Goal: Task Accomplishment & Management: Manage account settings

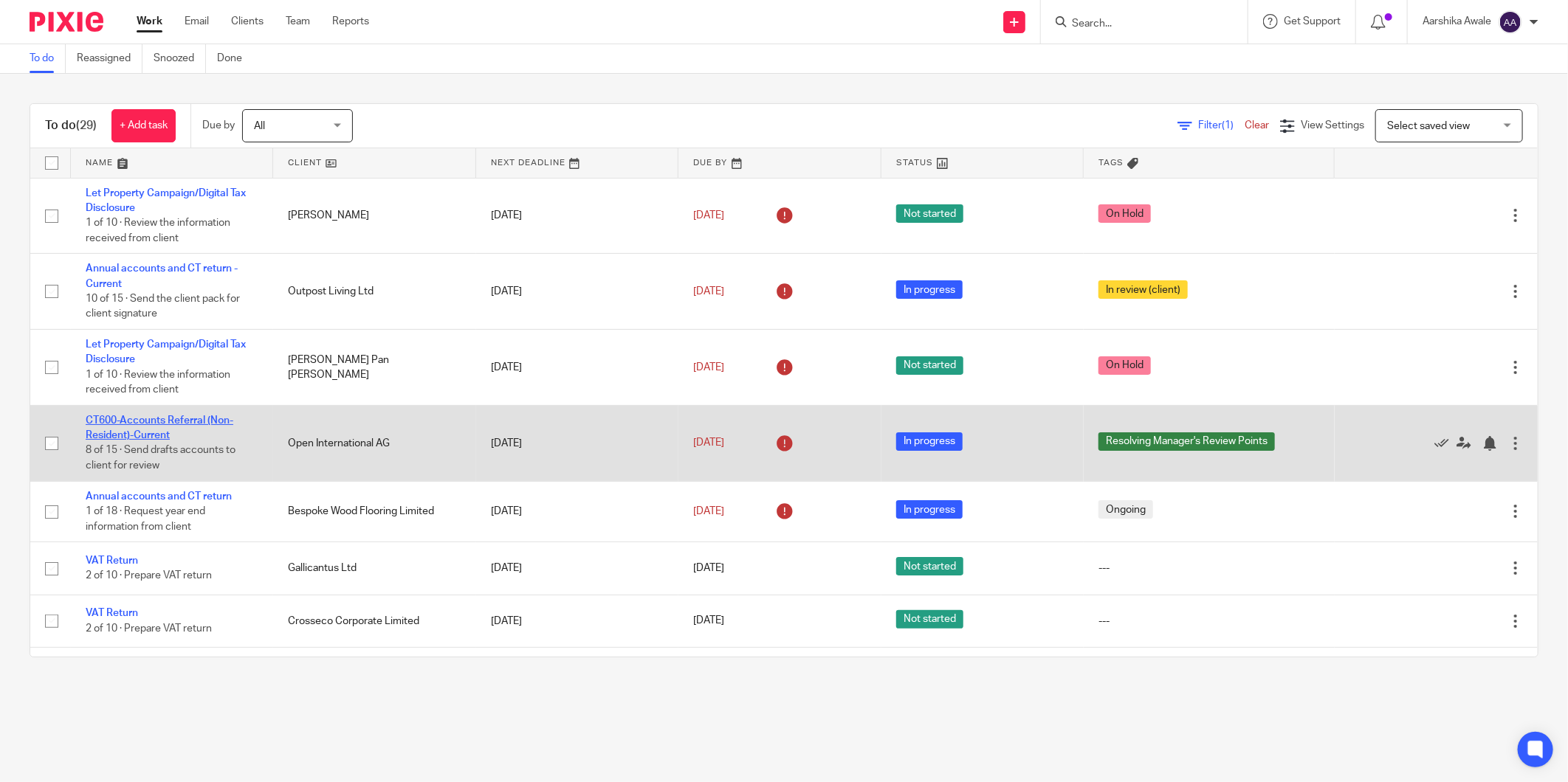
click at [172, 419] on link "CT600-Accounts Referral (Non-Resident)-Current" at bounding box center [158, 428] width 147 height 25
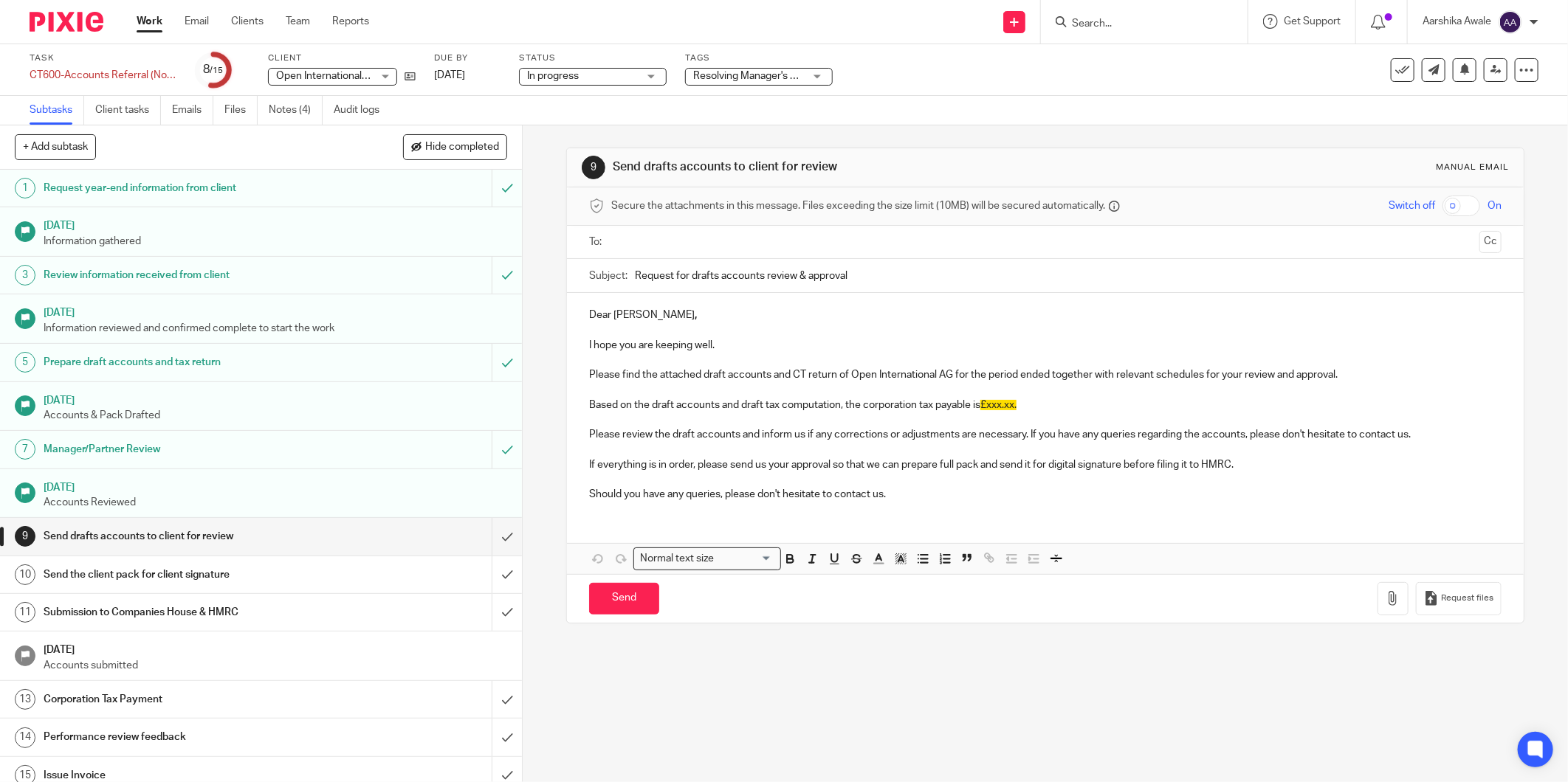
click at [34, 15] on img at bounding box center [66, 22] width 74 height 20
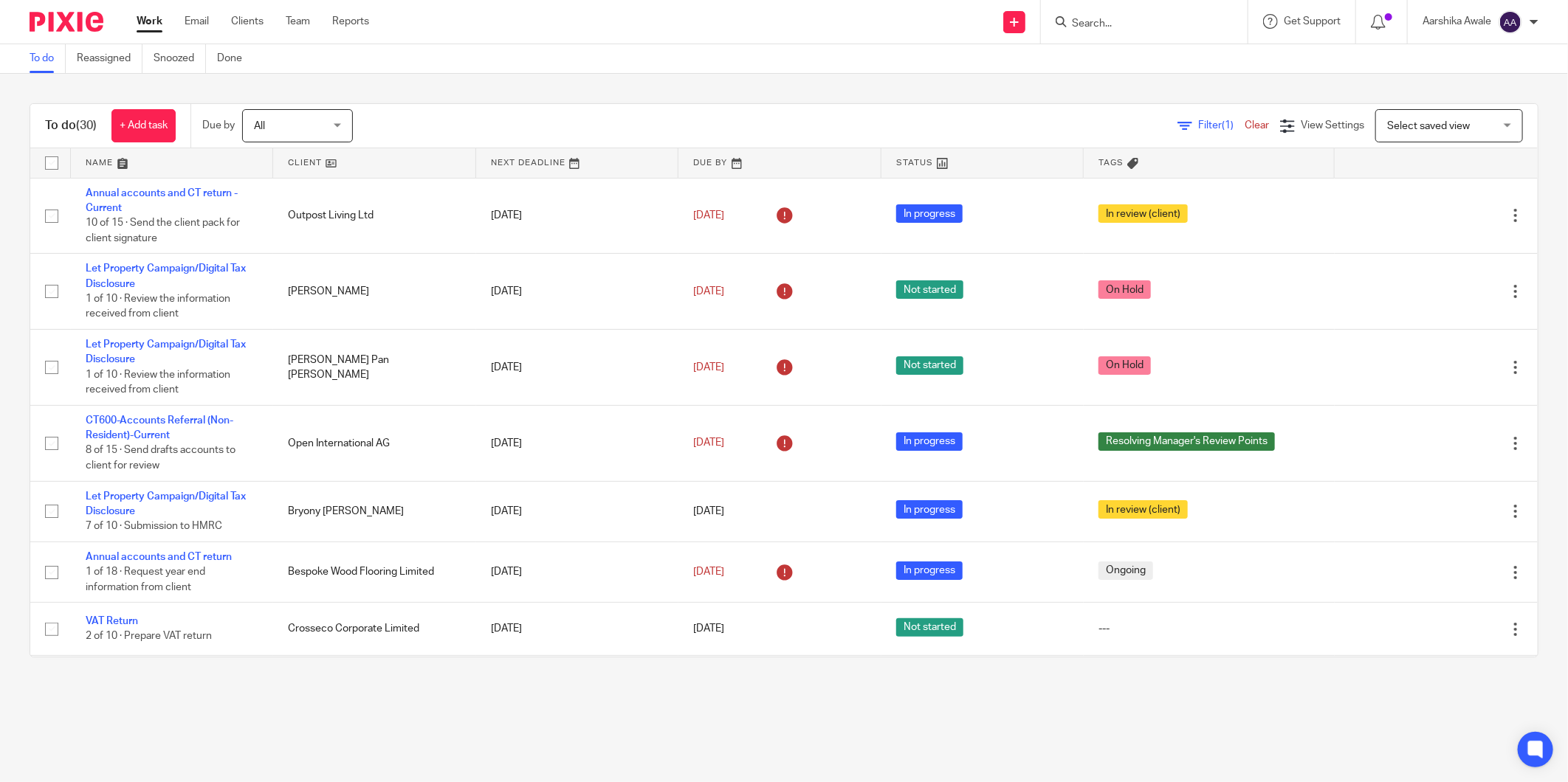
click at [1538, 536] on div "To do (30) + Add task Due by All All Today Tomorrow This week Next week This mo…" at bounding box center [784, 381] width 1568 height 614
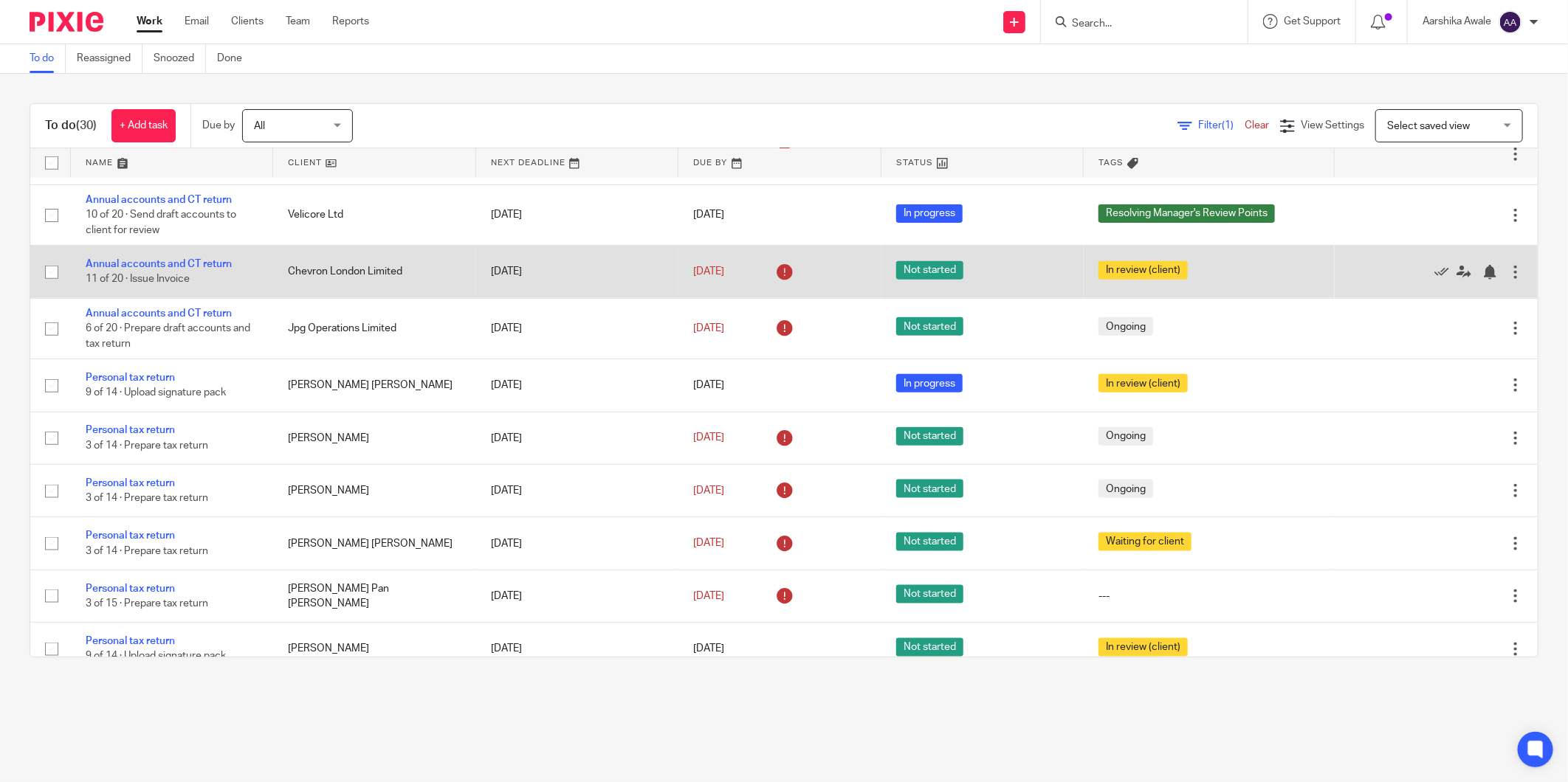
scroll to position [1066, 0]
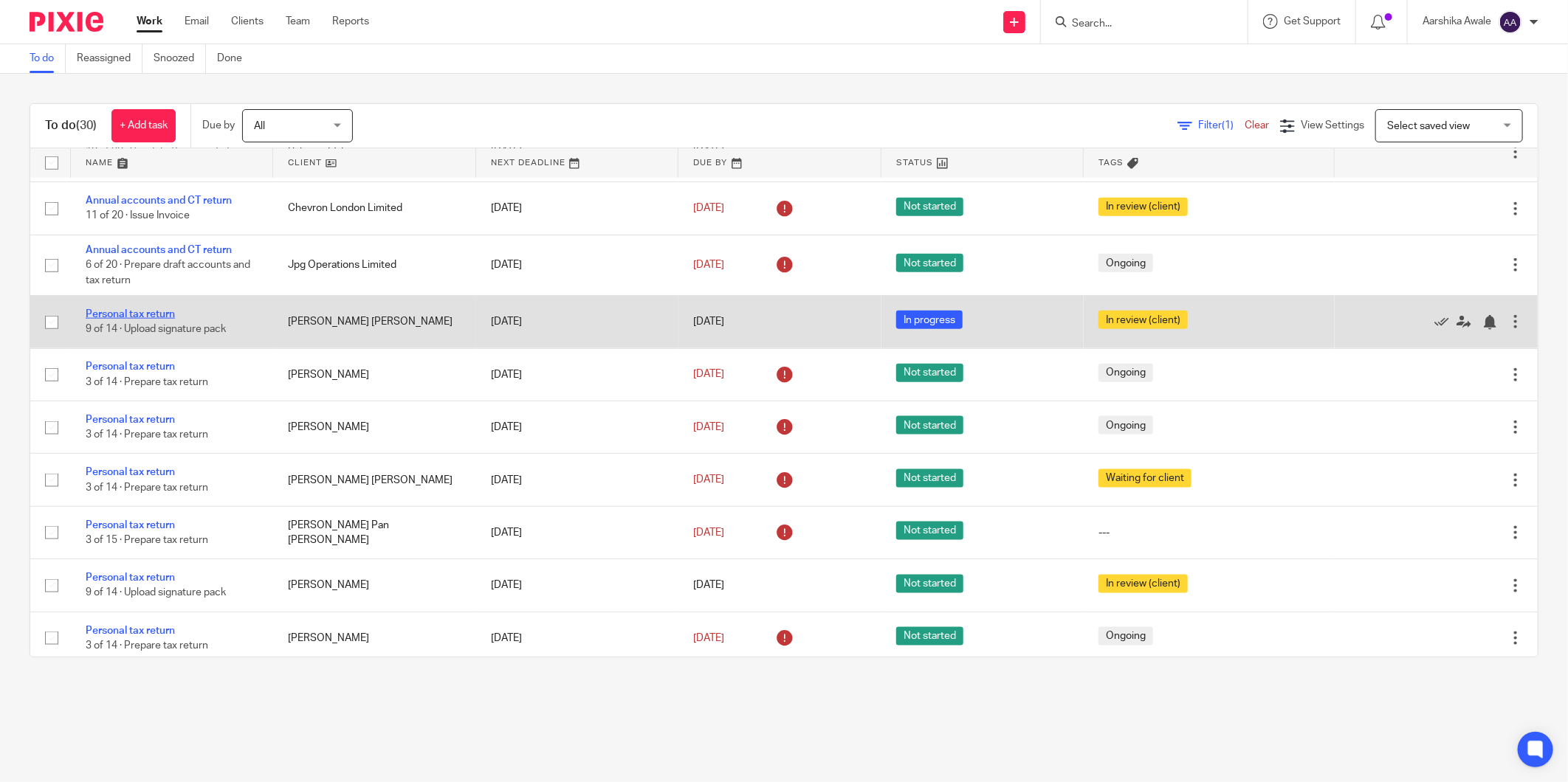
click at [135, 320] on link "Personal tax return" at bounding box center [130, 314] width 90 height 10
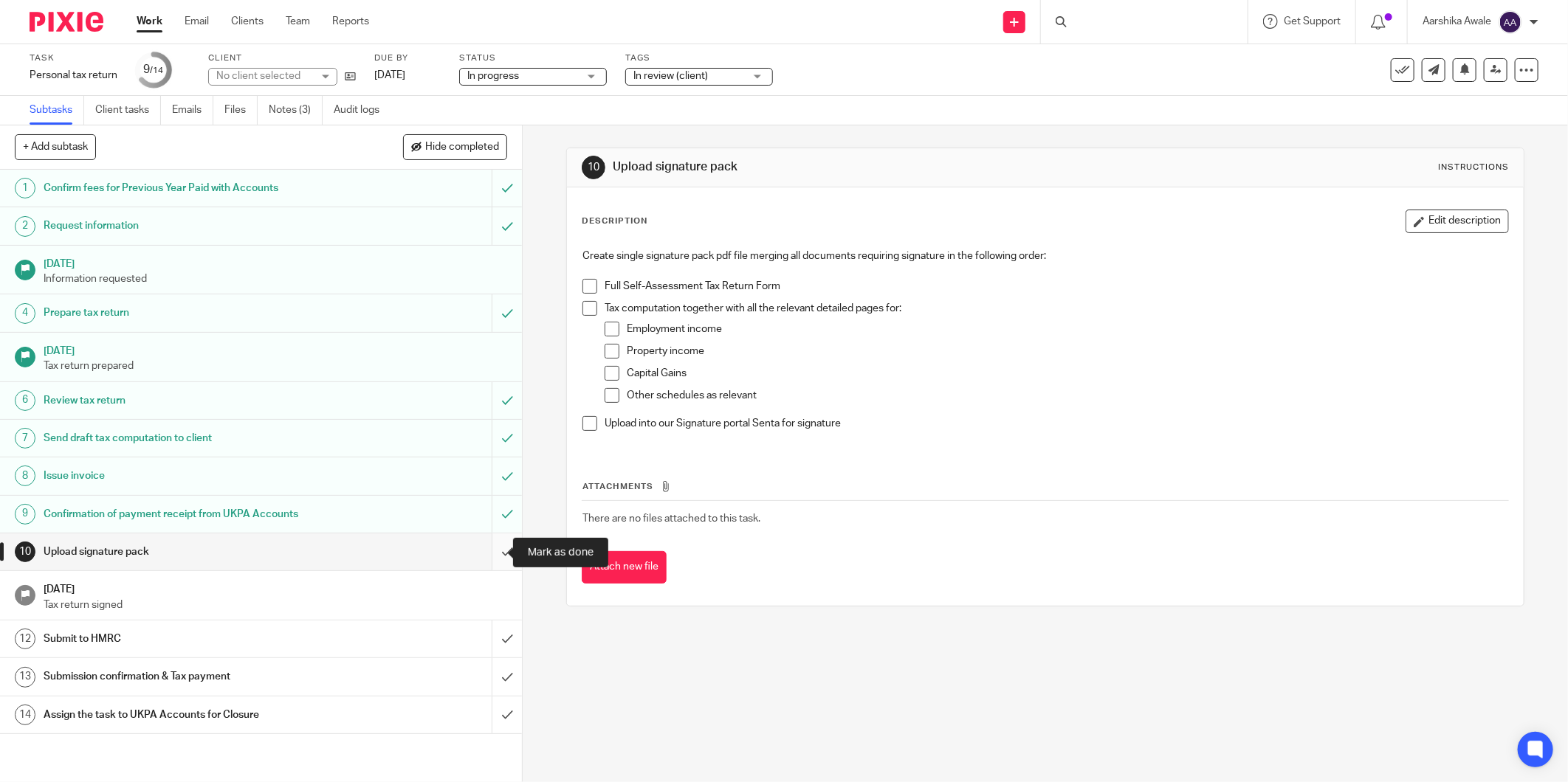
click at [489, 546] on input "submit" at bounding box center [261, 552] width 522 height 37
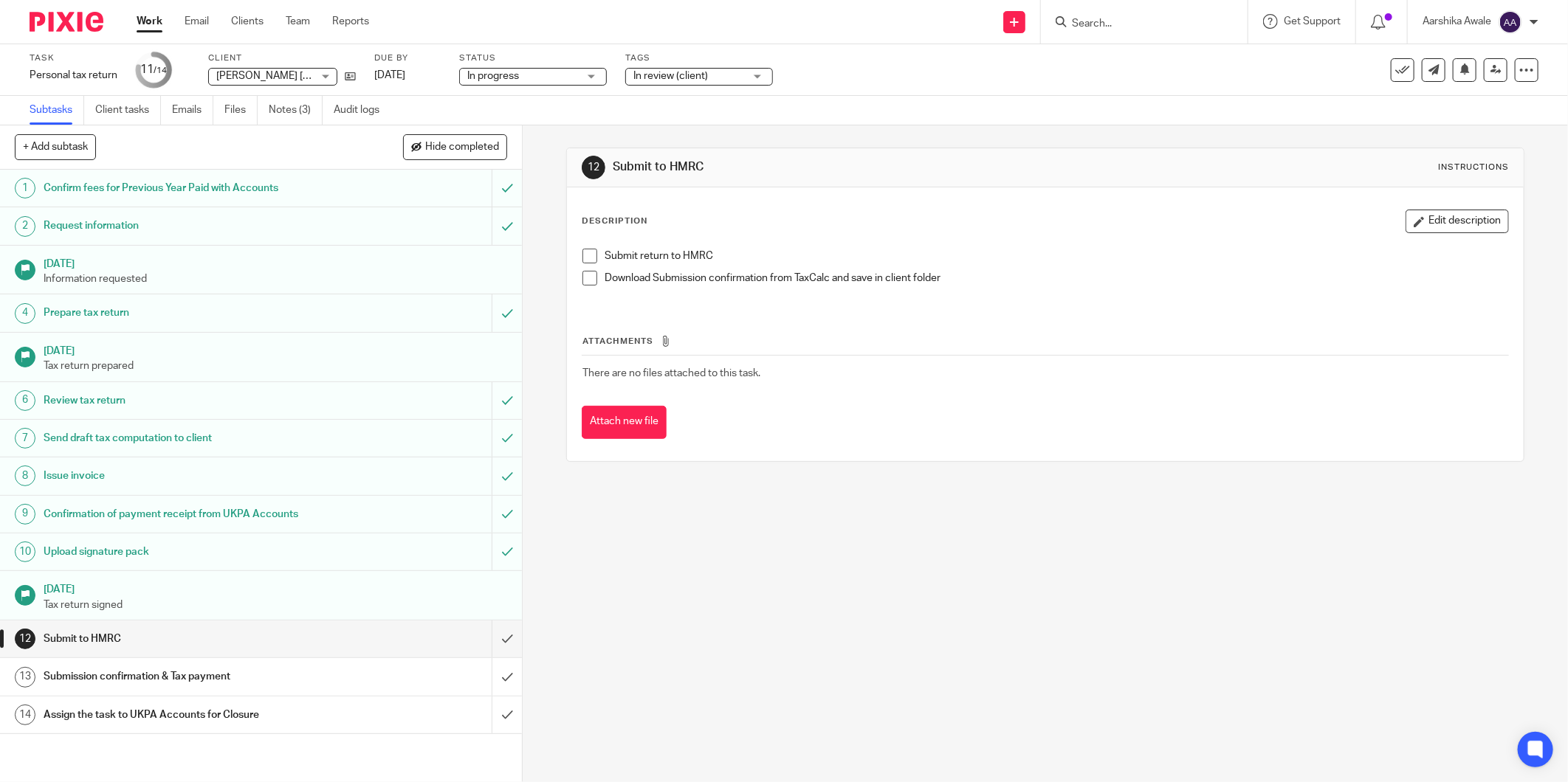
click at [7, 13] on div at bounding box center [60, 22] width 122 height 44
click at [49, 22] on img at bounding box center [66, 22] width 74 height 20
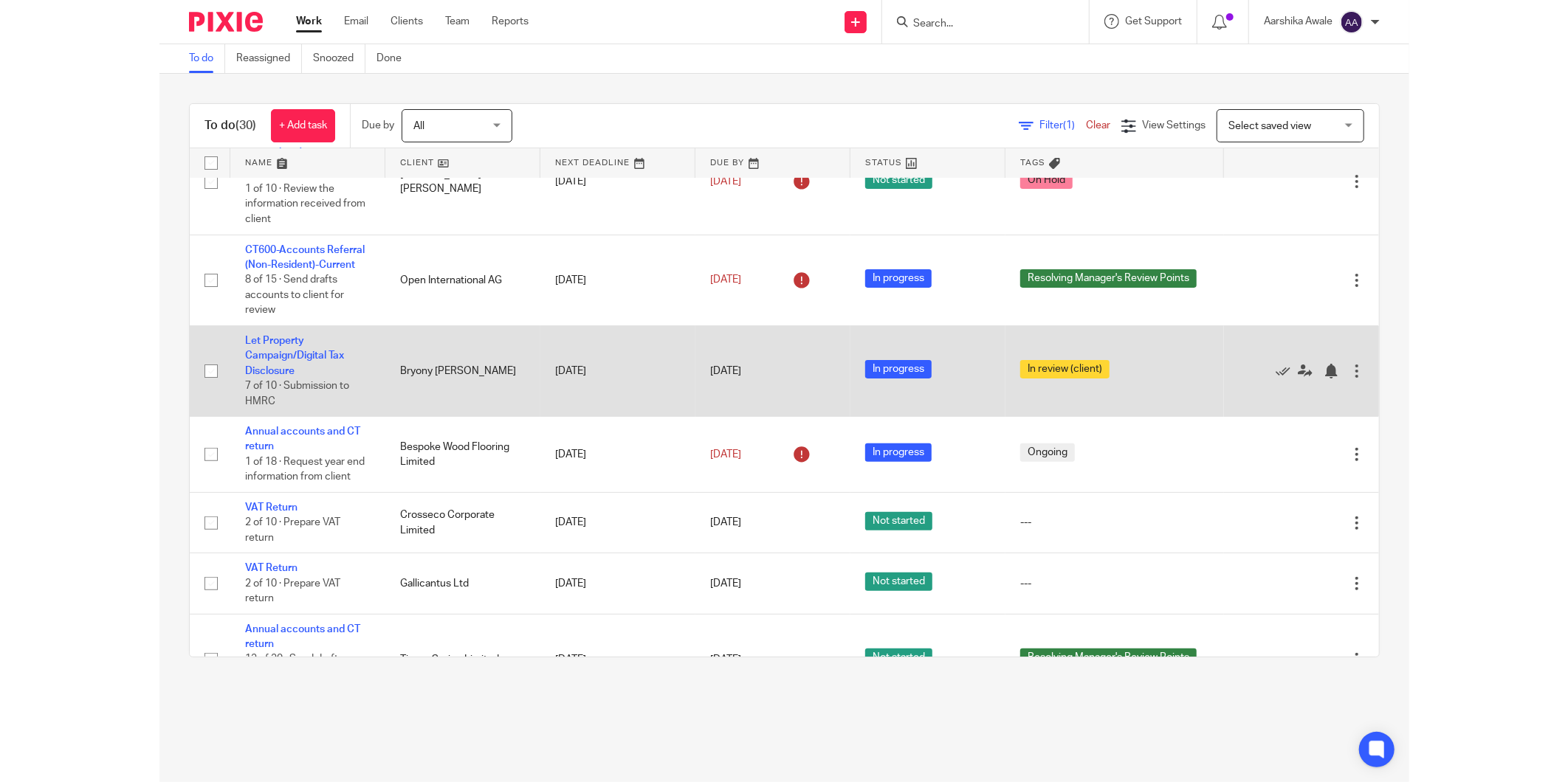
scroll to position [245, 0]
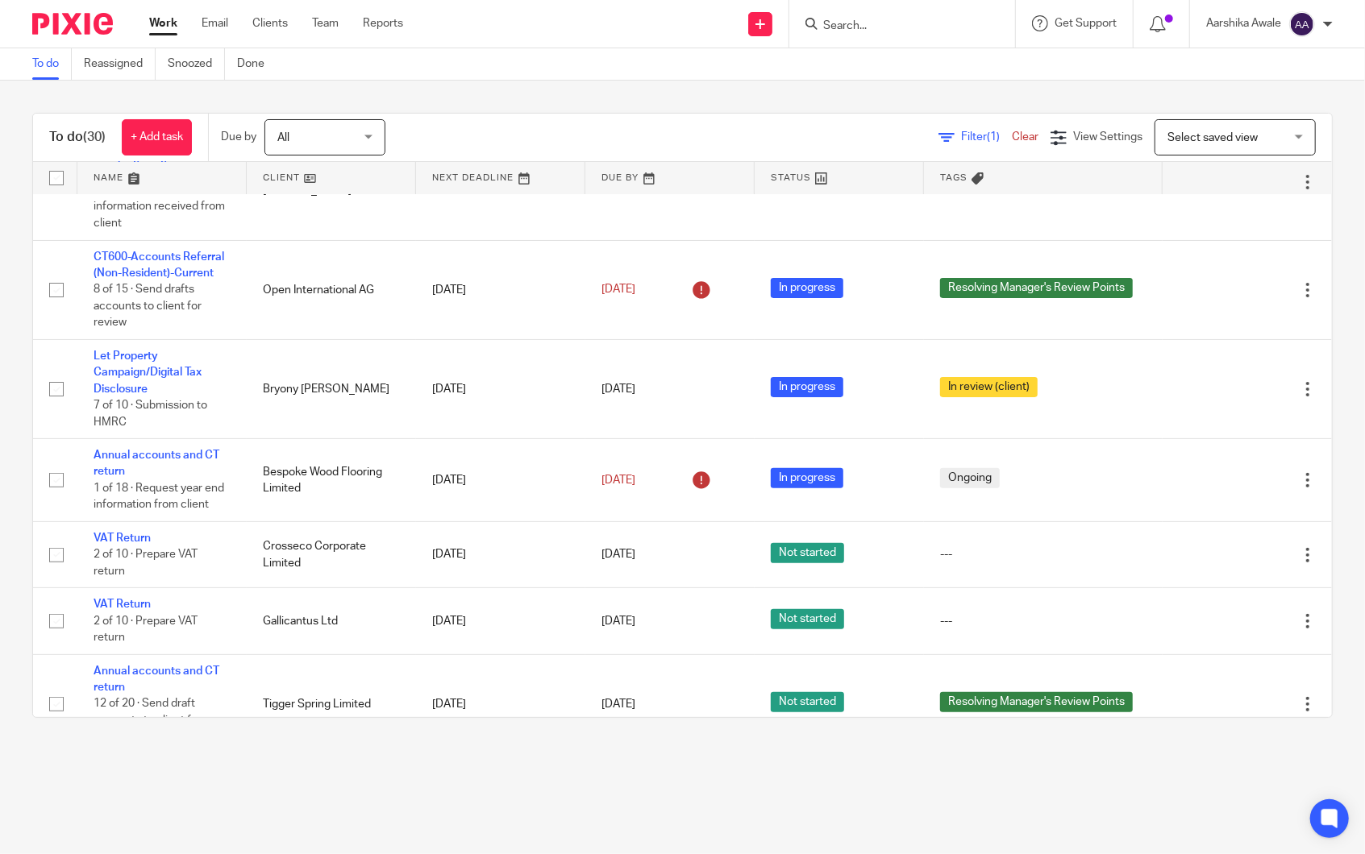
click at [1299, 767] on main "To do Reassigned Snoozed Done To do (30) + Add task Due by All All Today Tomorr…" at bounding box center [682, 427] width 1365 height 854
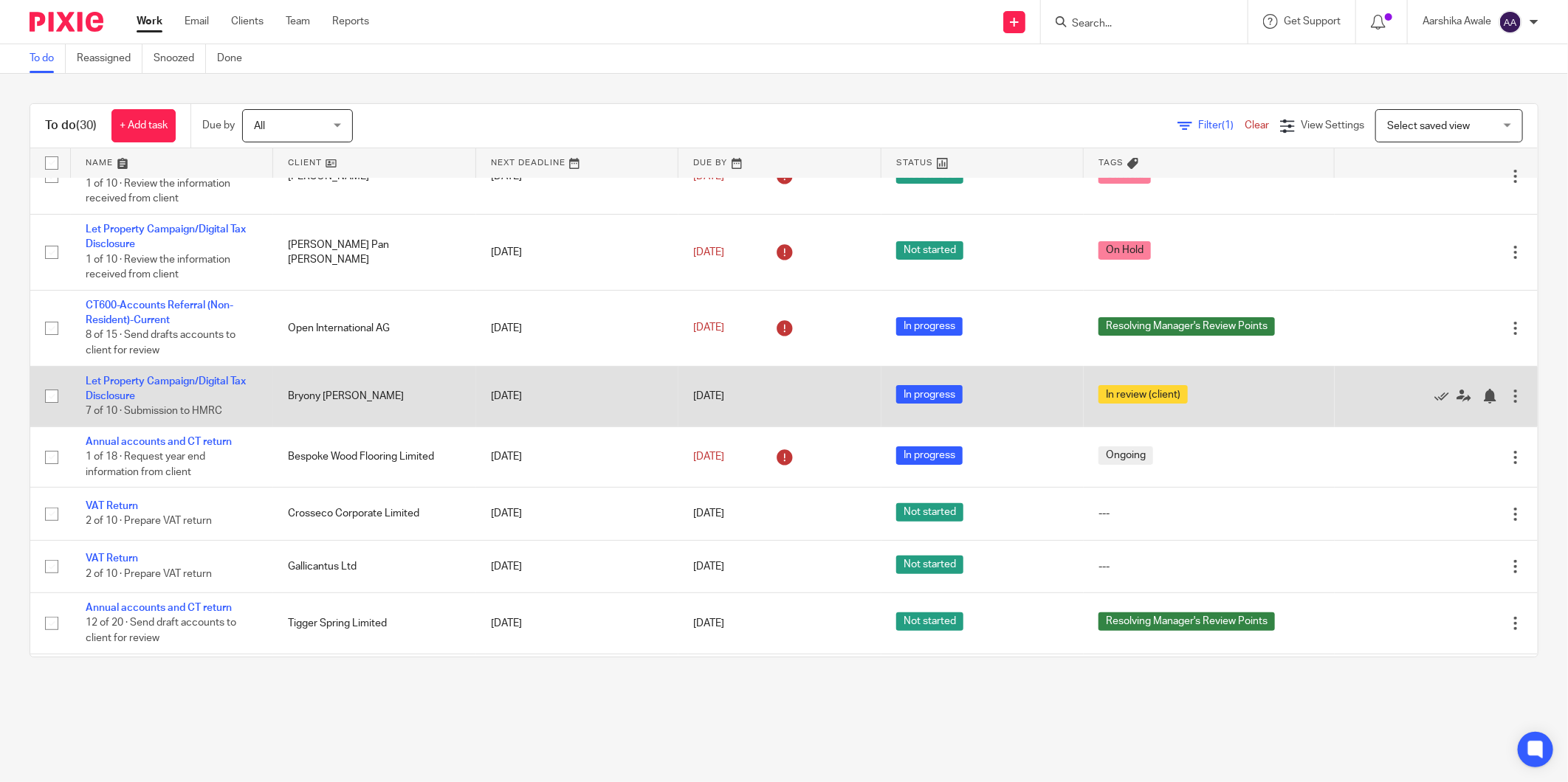
scroll to position [0, 0]
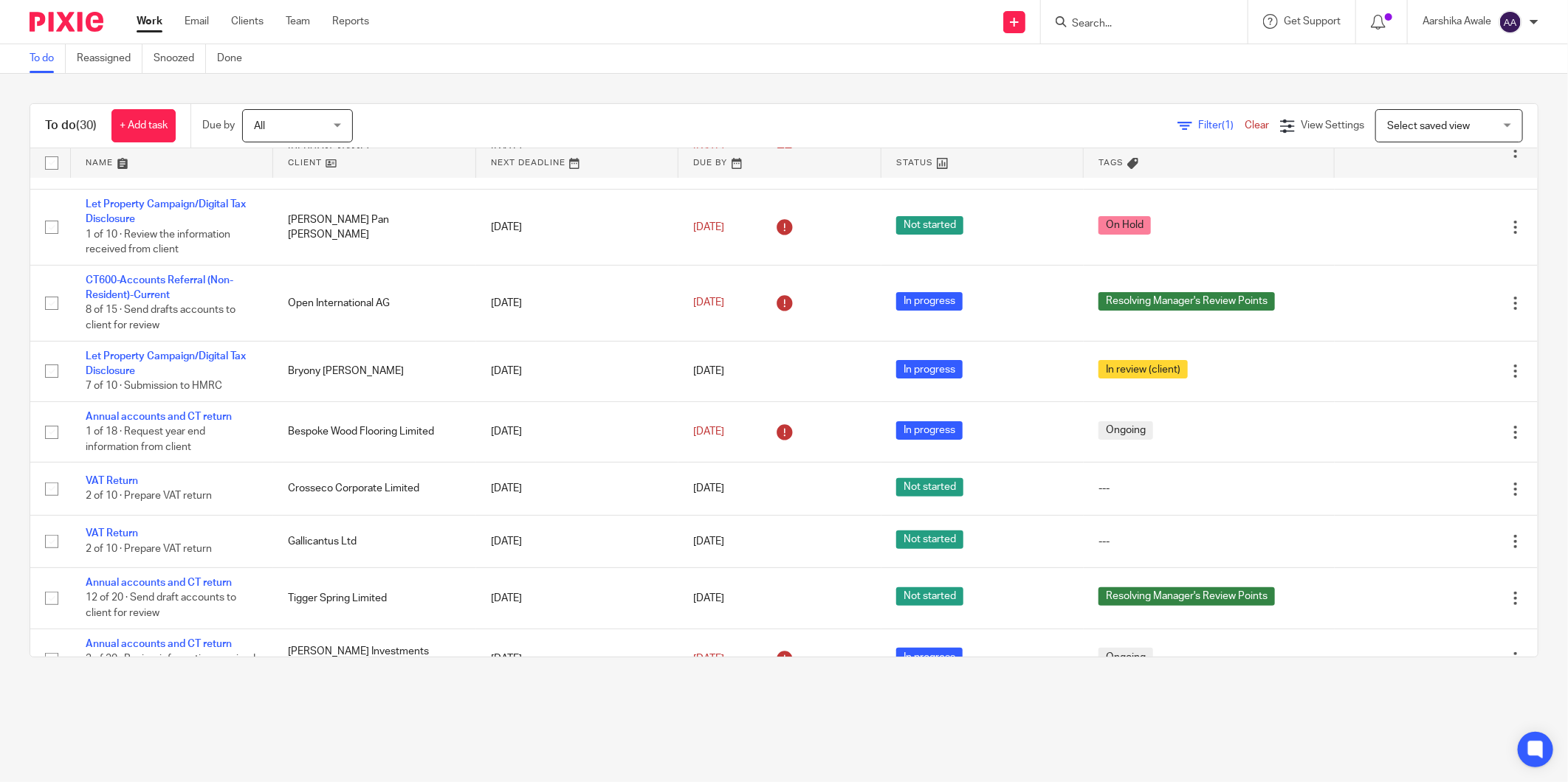
scroll to position [164, 0]
